Goal: Task Accomplishment & Management: Manage account settings

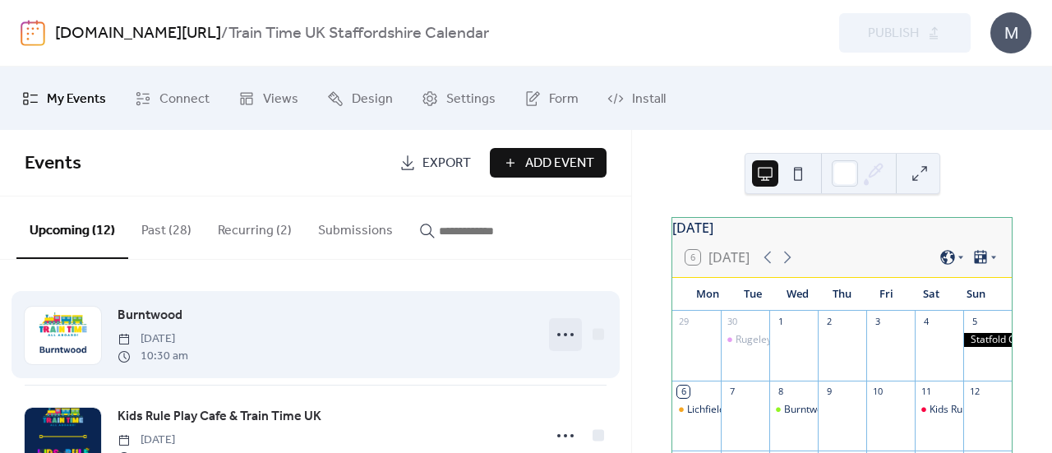
click at [554, 328] on icon at bounding box center [565, 334] width 26 height 26
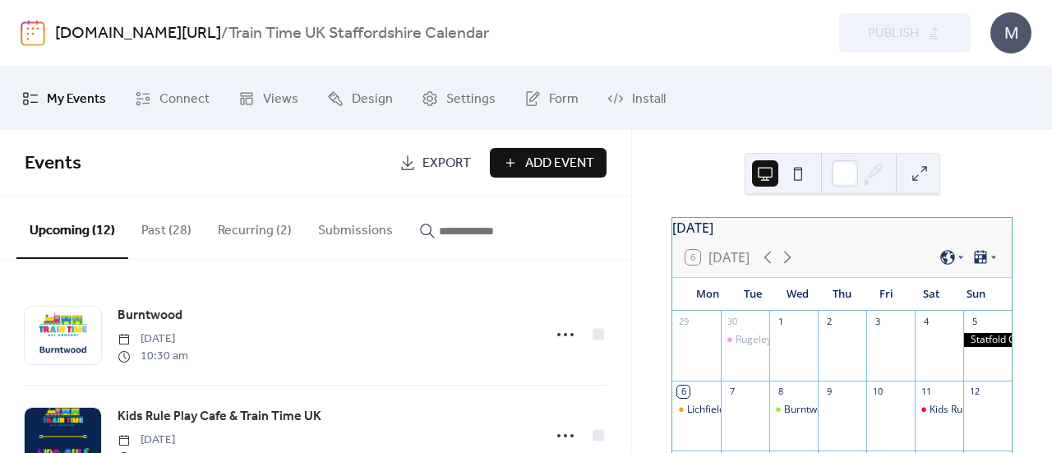
click at [617, 190] on div "Events Export Add Event" at bounding box center [315, 163] width 631 height 67
click at [260, 232] on button "Recurring (2)" at bounding box center [255, 226] width 100 height 61
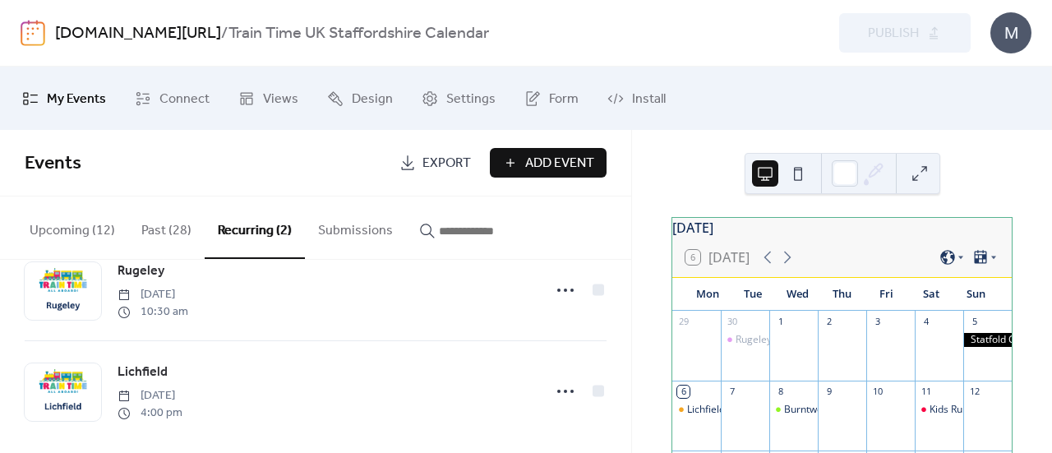
scroll to position [56, 0]
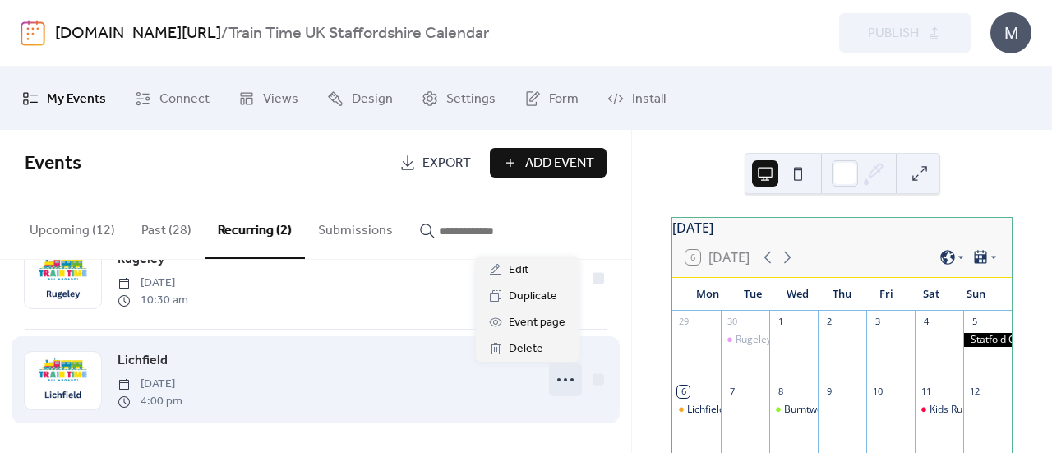
click at [553, 384] on icon at bounding box center [565, 380] width 26 height 26
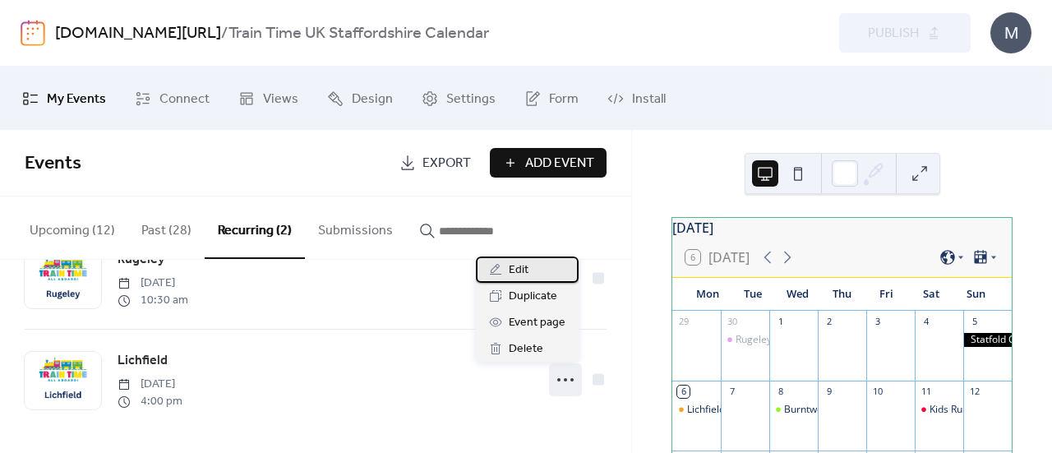
click at [514, 273] on span "Edit" at bounding box center [519, 271] width 20 height 20
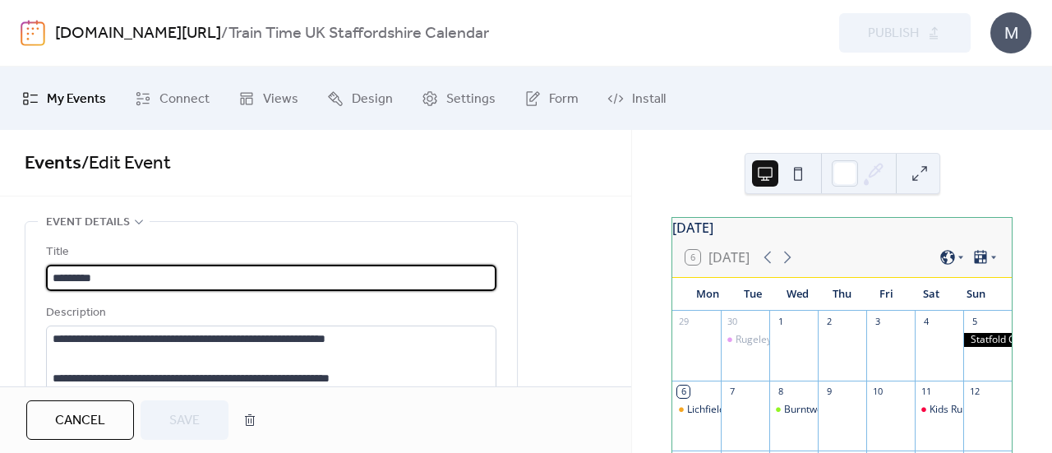
type input "**********"
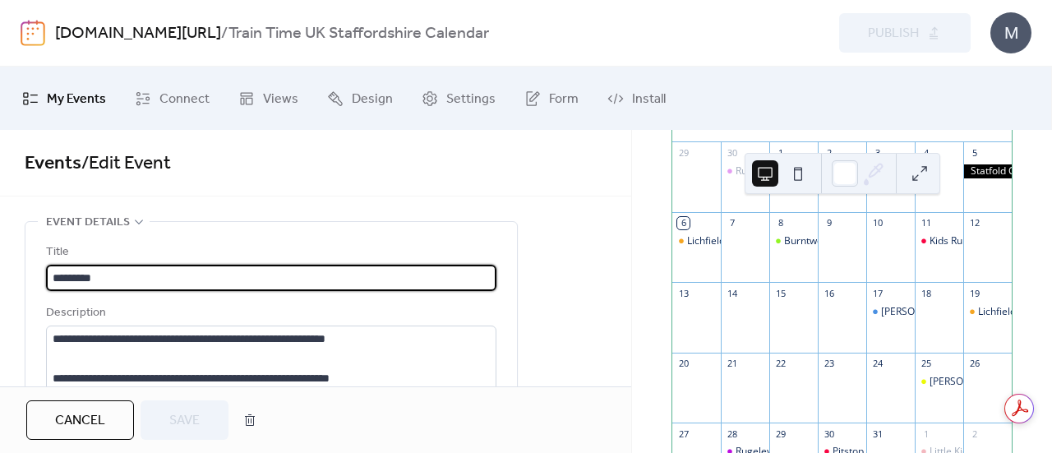
scroll to position [171, 0]
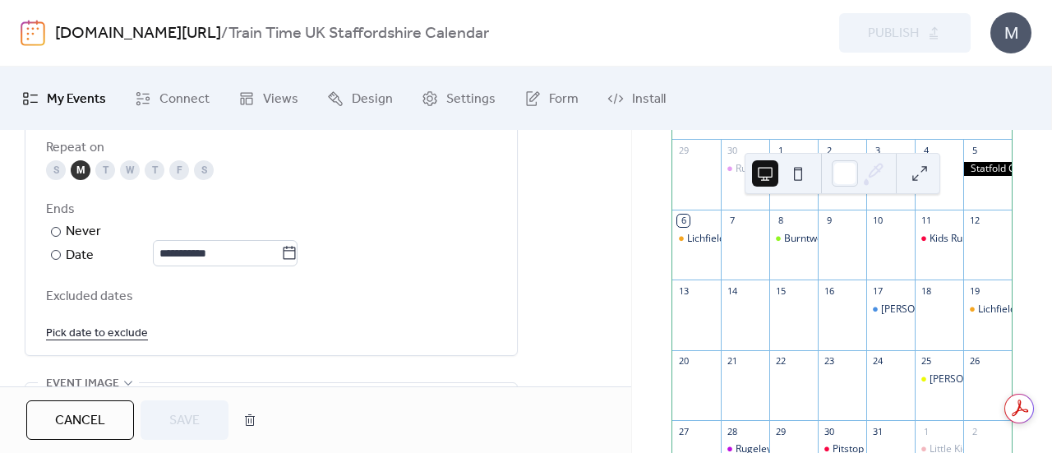
scroll to position [921, 0]
click at [102, 330] on link "Pick date to exclude" at bounding box center [97, 333] width 102 height 21
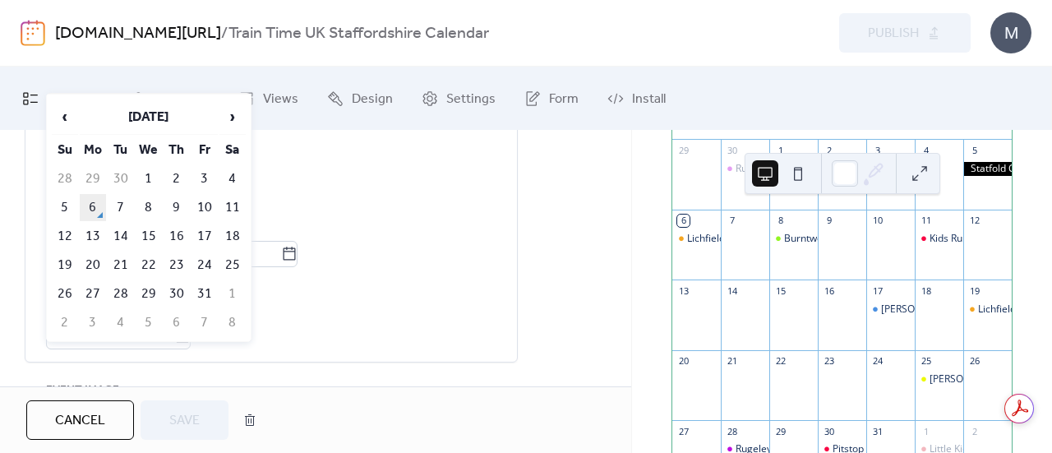
click at [94, 206] on td "6" at bounding box center [93, 207] width 26 height 27
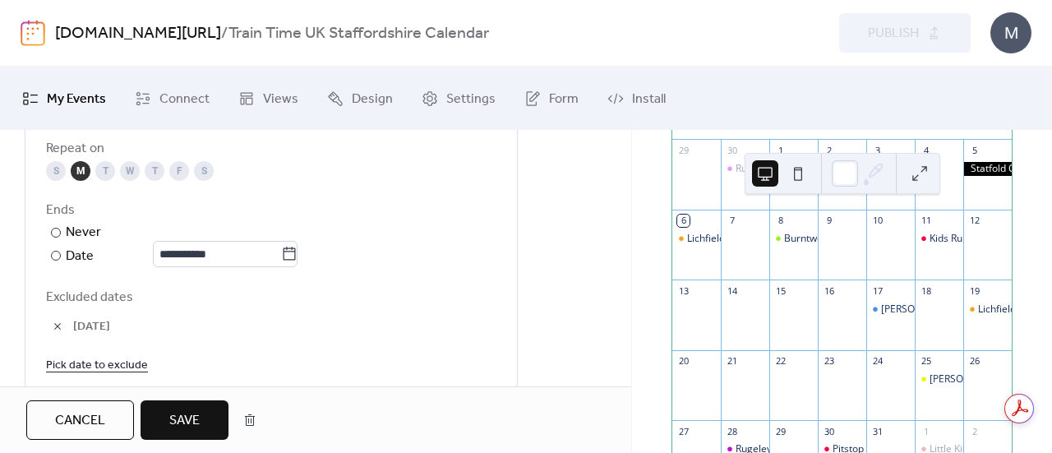
click at [194, 423] on span "Save" at bounding box center [184, 421] width 30 height 20
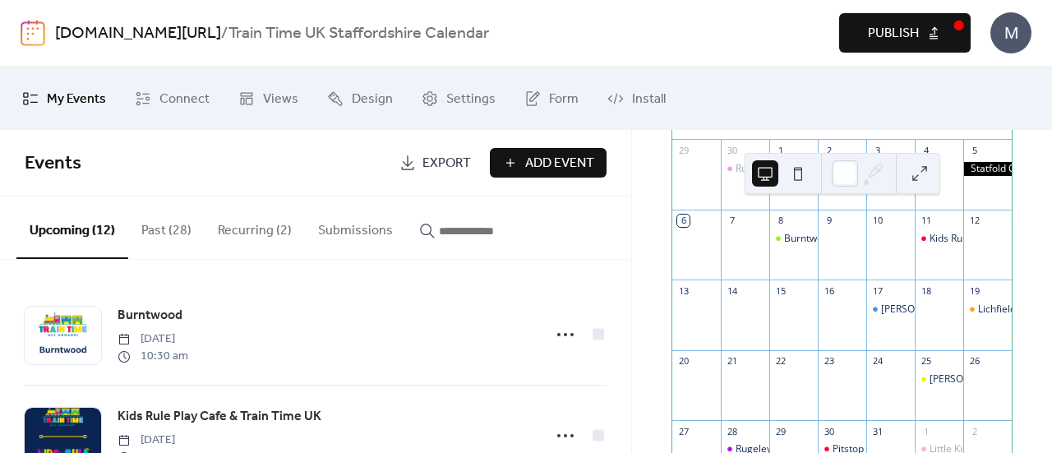
click at [916, 35] on span "Publish" at bounding box center [893, 34] width 51 height 20
